Goal: Check status: Check status

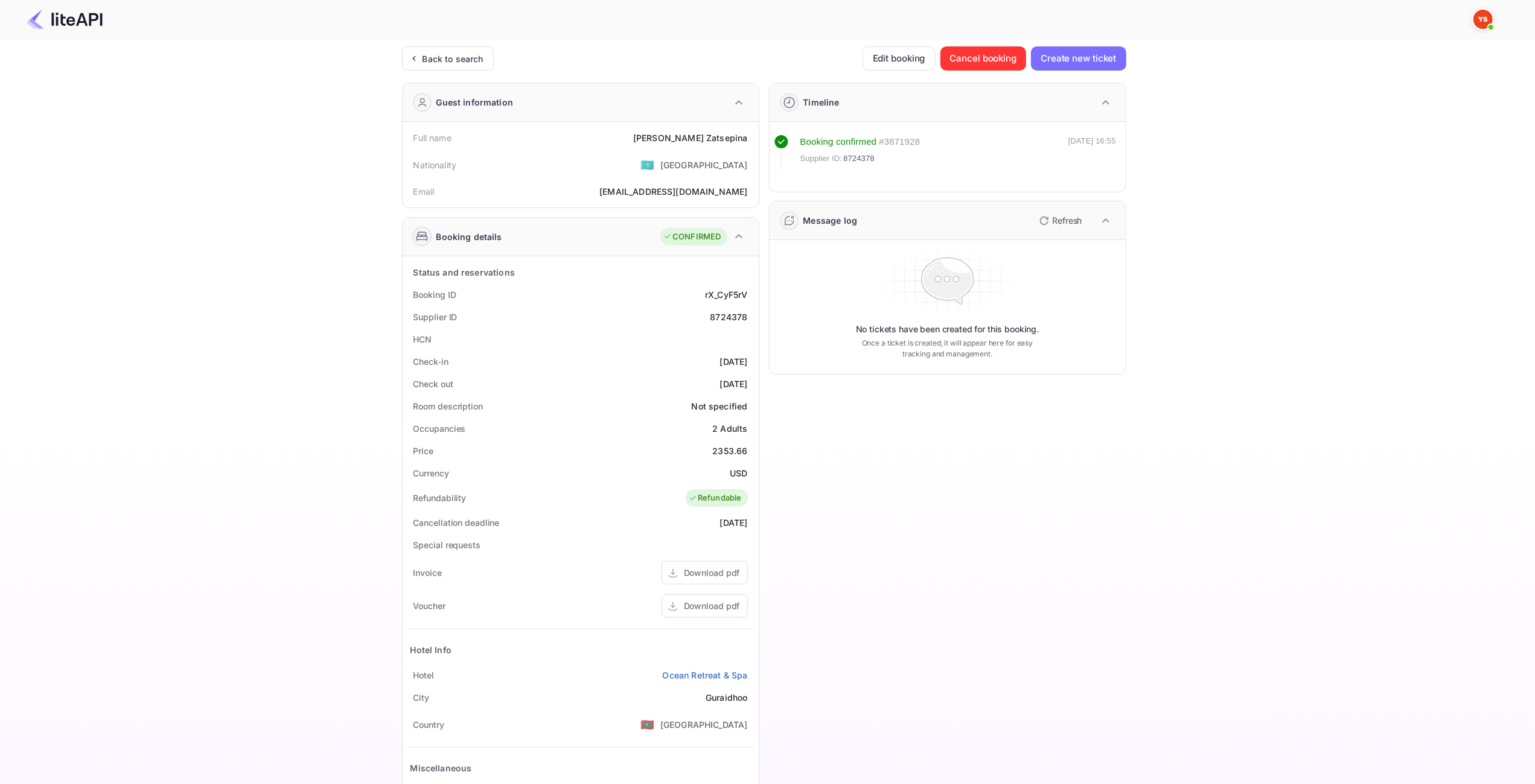
click at [419, 53] on icon at bounding box center [414, 58] width 13 height 12
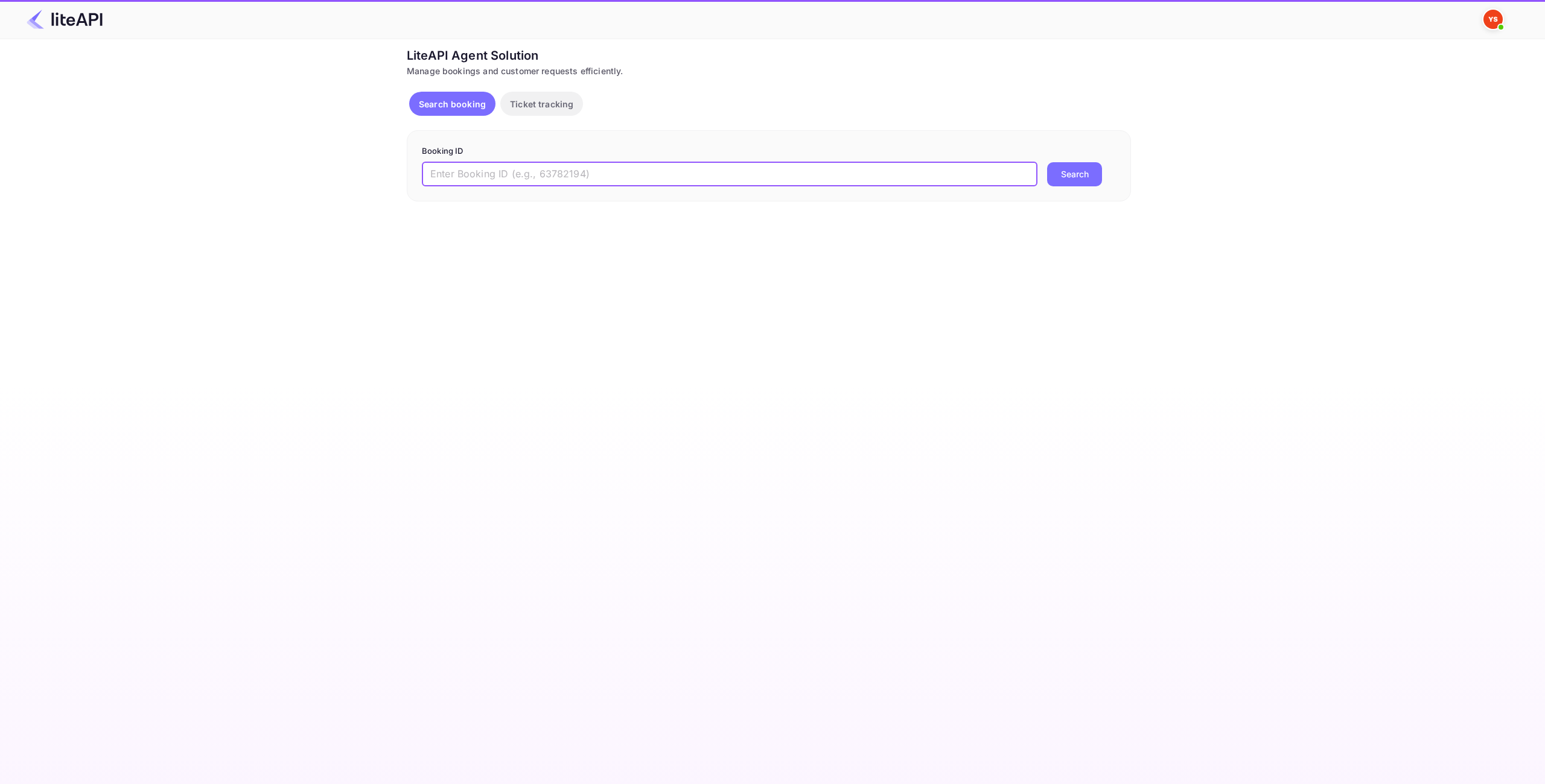
click at [667, 172] on input "text" at bounding box center [729, 175] width 616 height 24
paste input "8839182"
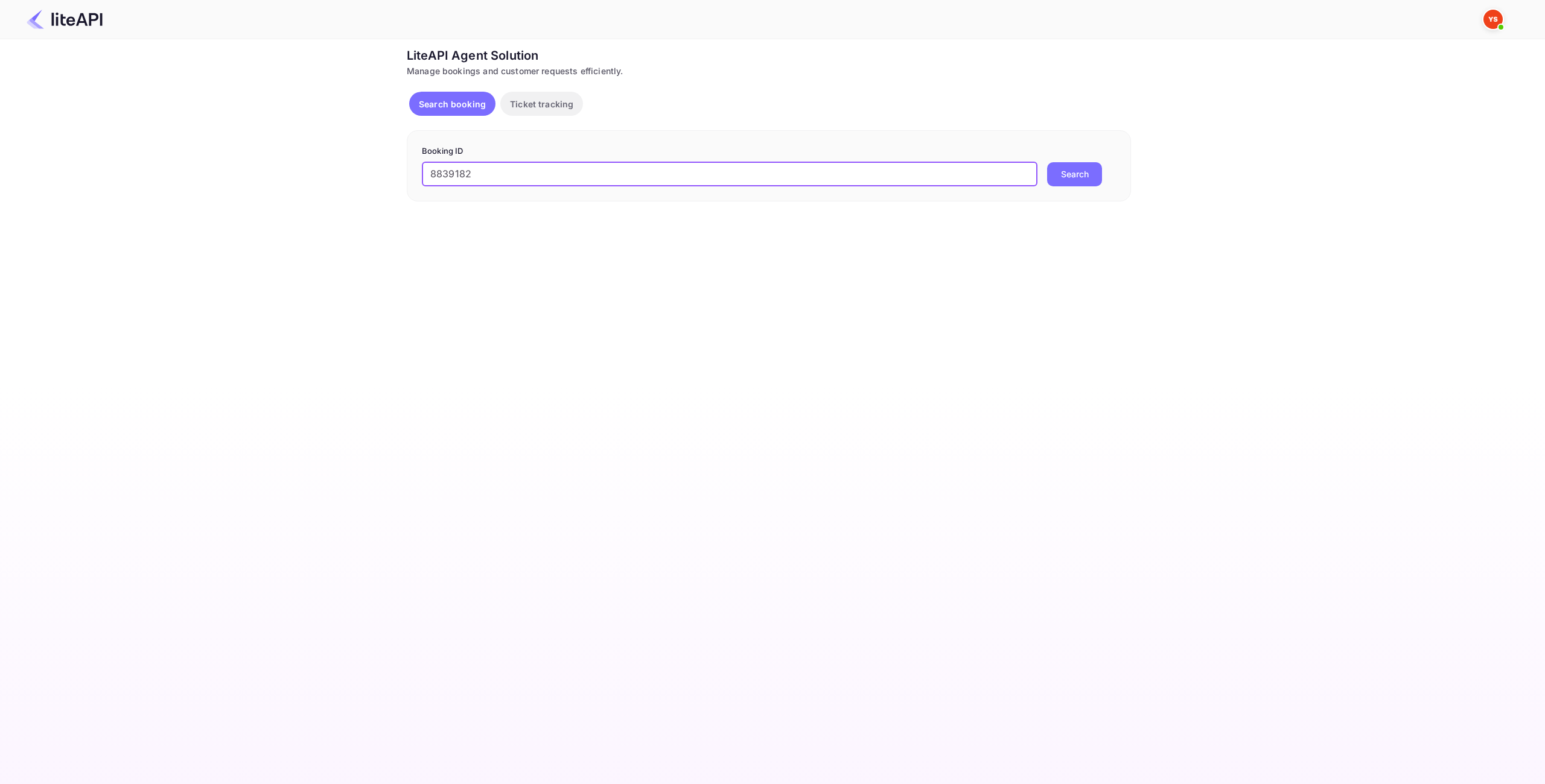
type input "8839182"
click at [1061, 168] on button "Search" at bounding box center [1074, 175] width 55 height 24
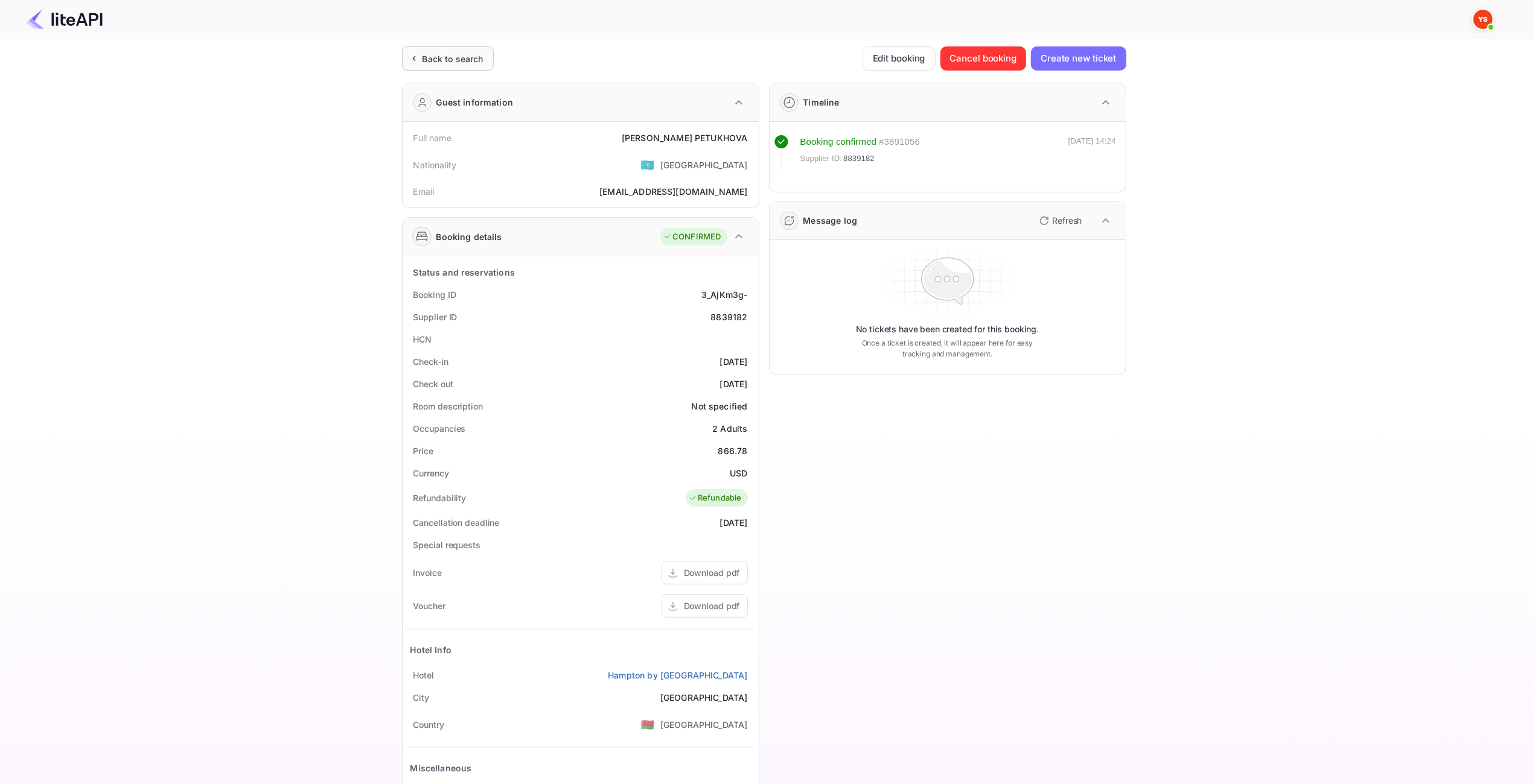
click at [438, 55] on div "Back to search" at bounding box center [452, 59] width 61 height 13
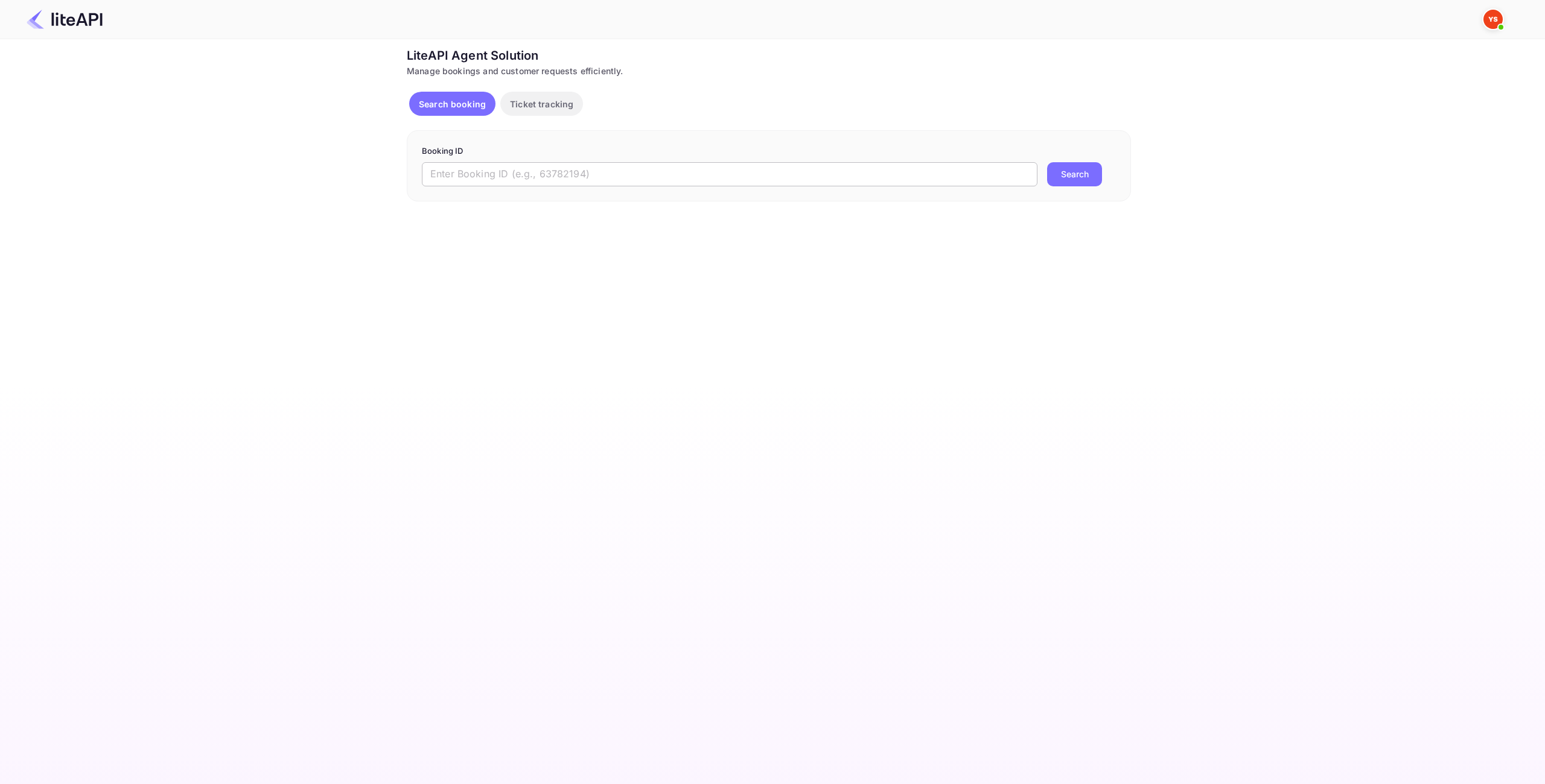
click at [543, 166] on input "text" at bounding box center [729, 175] width 616 height 24
paste input "8839182"
type input "8839182"
click at [1074, 178] on button "Search" at bounding box center [1074, 175] width 55 height 24
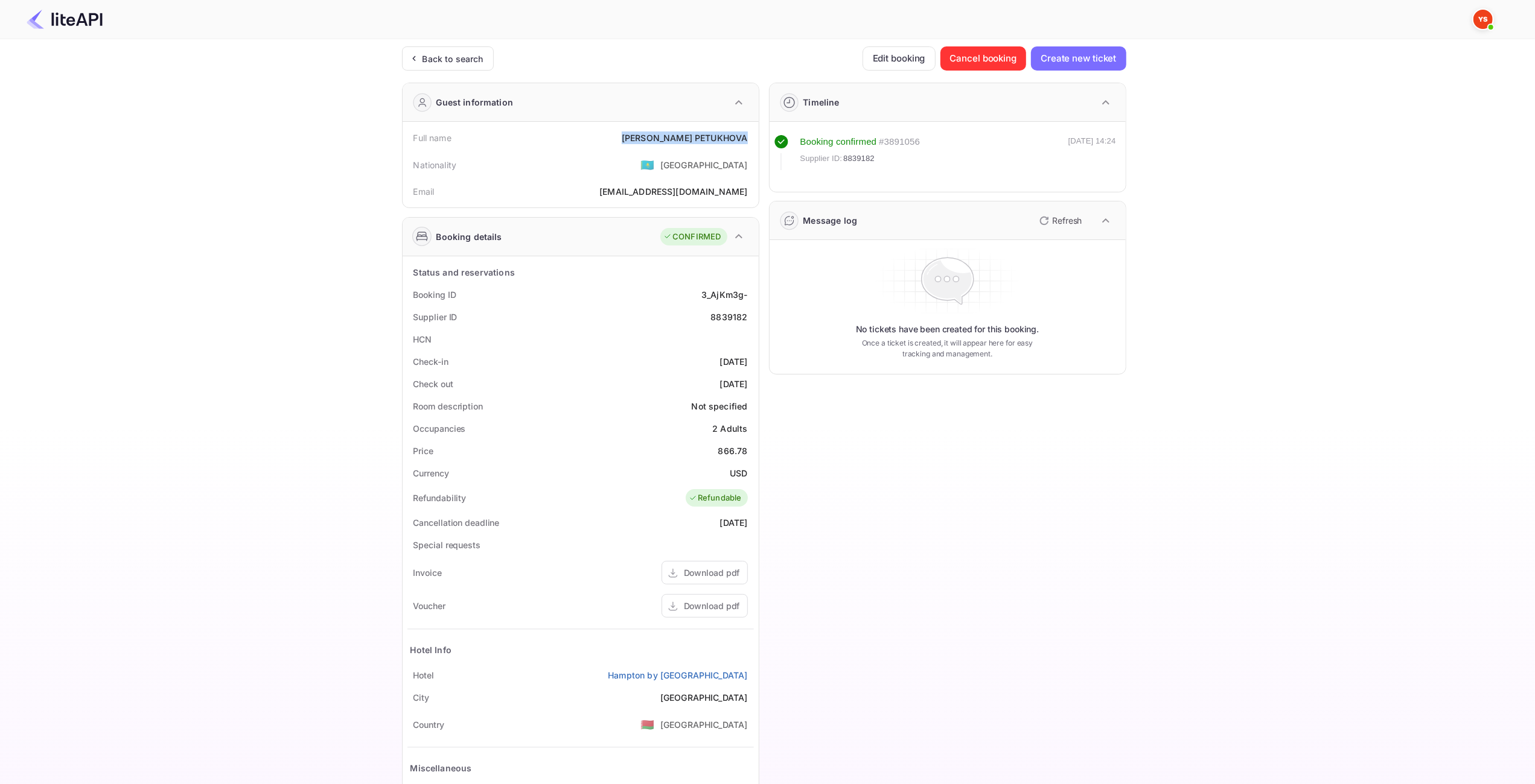
drag, startPoint x: 753, startPoint y: 135, endPoint x: 620, endPoint y: 132, distance: 133.0
click at [620, 132] on div "Full name [PERSON_NAME]" at bounding box center [581, 138] width 347 height 22
copy div "[PERSON_NAME]"
click at [740, 447] on div "866.78" at bounding box center [733, 451] width 30 height 13
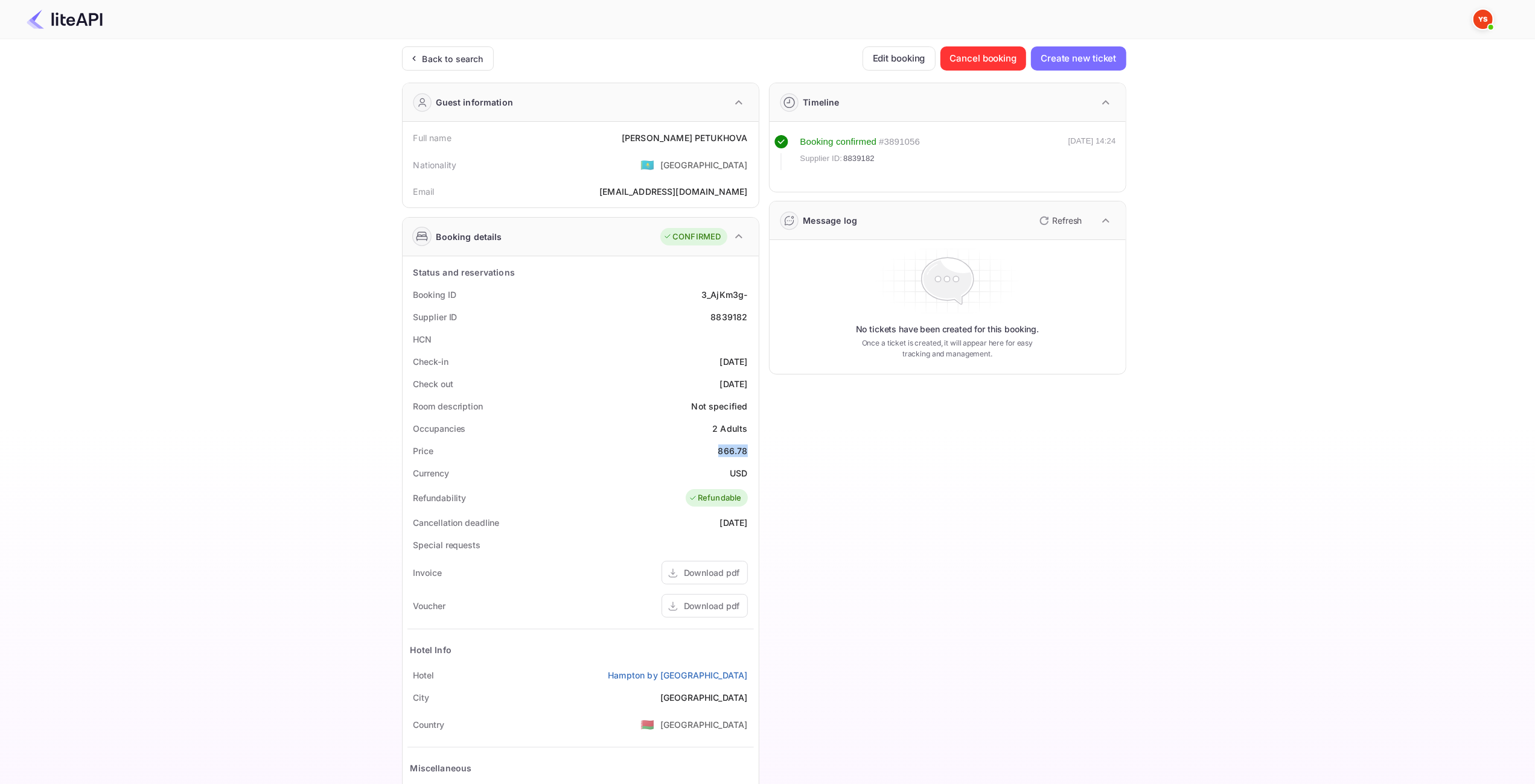
copy div "866.78"
